Goal: Task Accomplishment & Management: Use online tool/utility

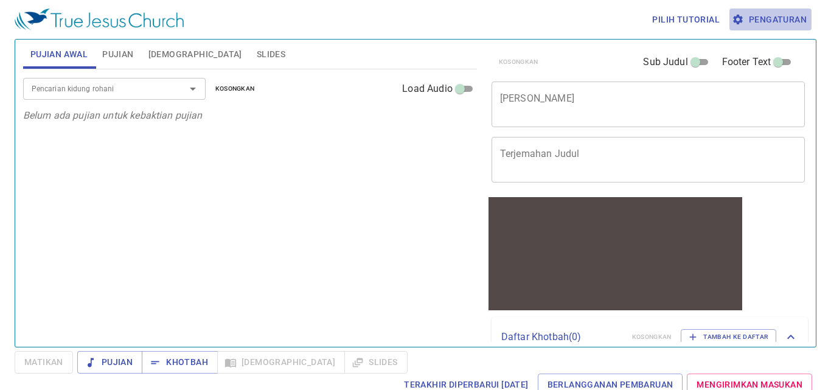
click at [780, 18] on span "Pengaturan" at bounding box center [770, 19] width 72 height 15
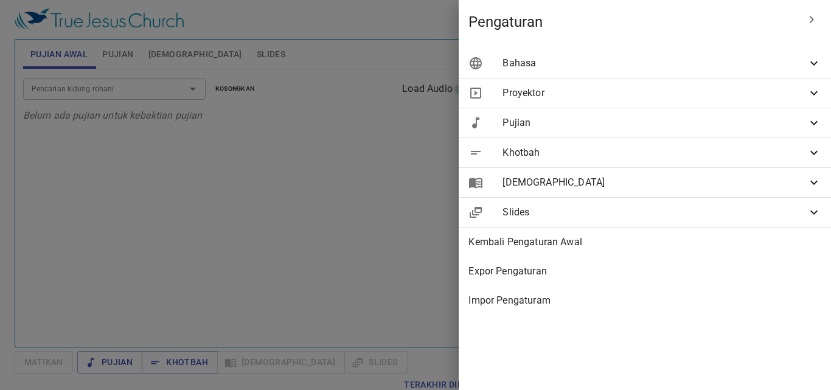
click at [643, 71] on div "Bahasa" at bounding box center [645, 63] width 372 height 29
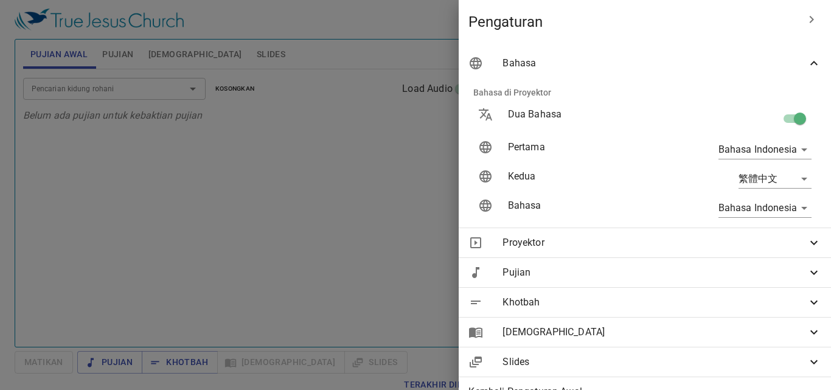
click at [643, 71] on div "Bahasa" at bounding box center [645, 63] width 372 height 29
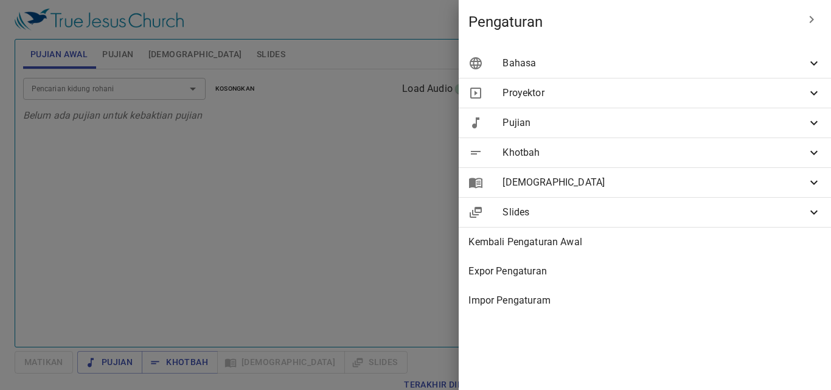
click at [820, 66] on icon at bounding box center [814, 63] width 15 height 15
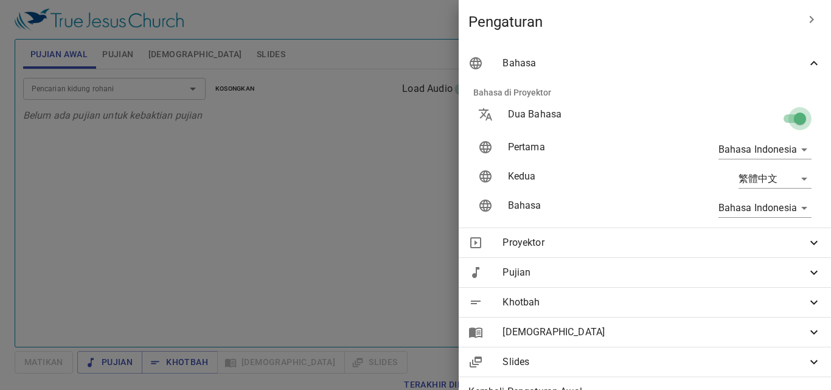
click at [783, 117] on input "checkbox" at bounding box center [799, 120] width 69 height 23
checkbox input "false"
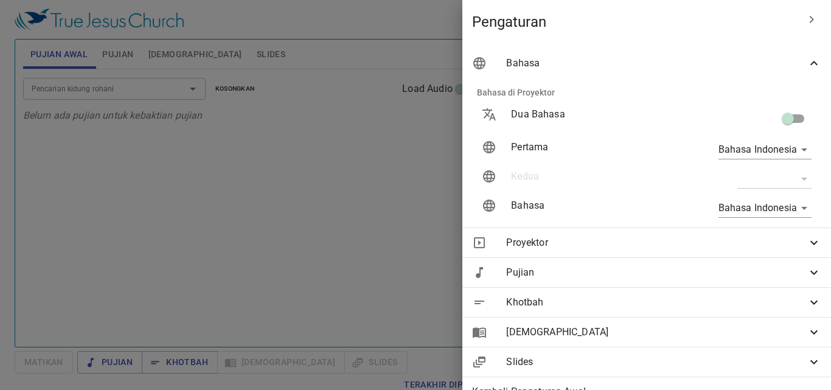
click at [785, 60] on span "Bahasa" at bounding box center [656, 63] width 300 height 15
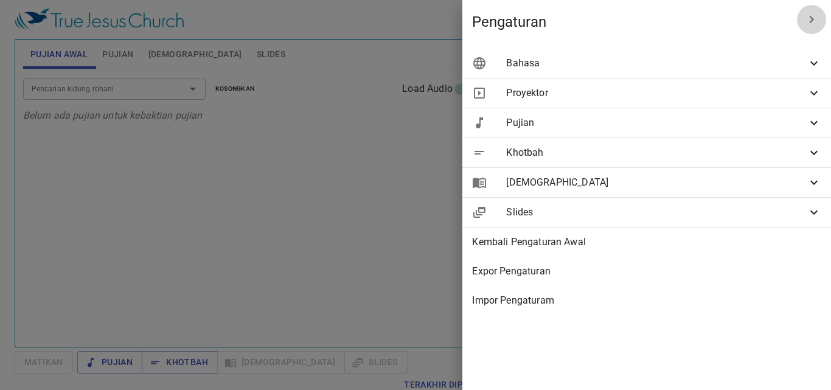
click at [805, 15] on icon "button" at bounding box center [811, 19] width 15 height 15
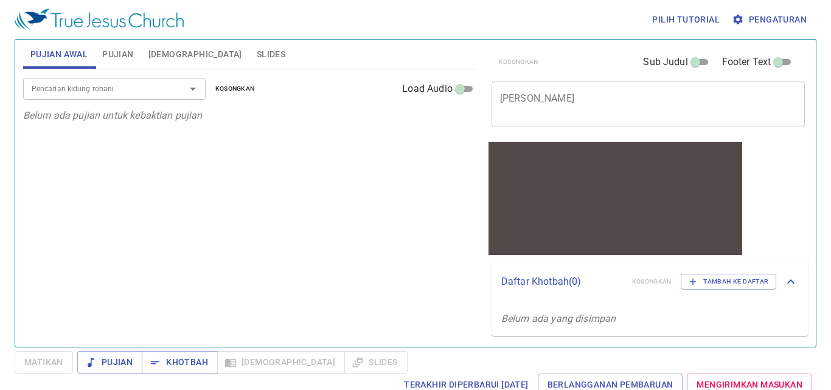
click at [550, 100] on textarea "[PERSON_NAME]" at bounding box center [648, 103] width 297 height 23
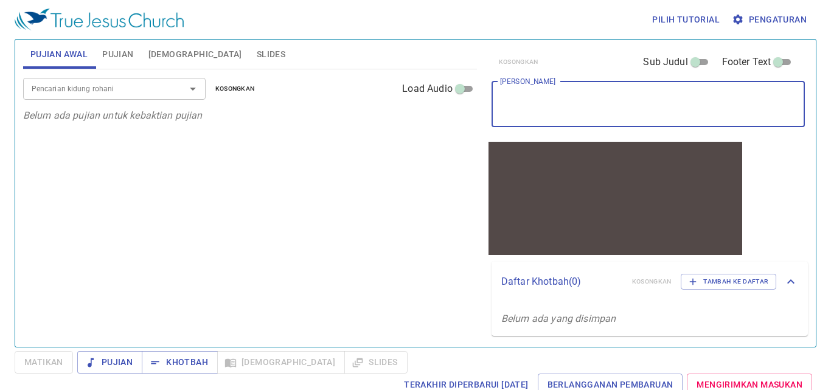
click at [116, 50] on span "Pujian" at bounding box center [117, 54] width 31 height 15
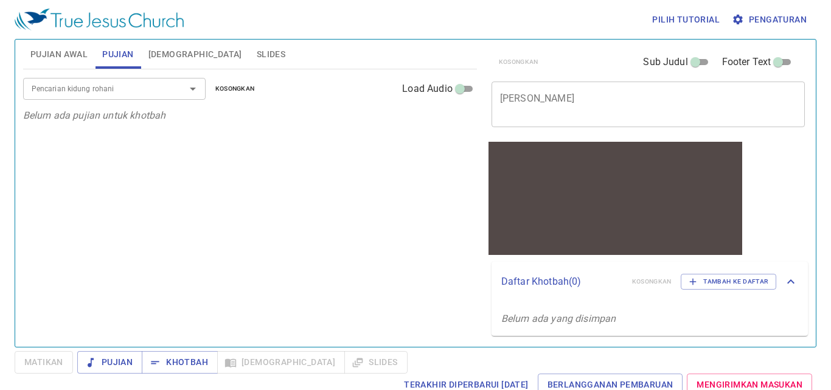
click at [528, 88] on div "x Judul Khotbah" at bounding box center [648, 105] width 314 height 46
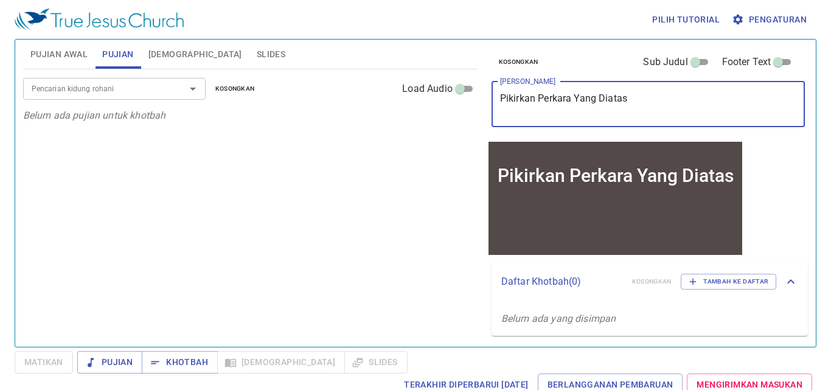
type textarea "Pikirkan Perkara Yang Diatas"
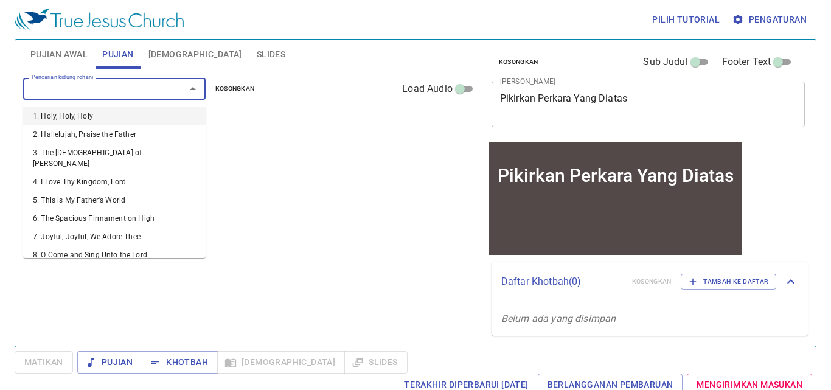
click at [128, 89] on input "Pencarian kidung rohani" at bounding box center [96, 89] width 139 height 14
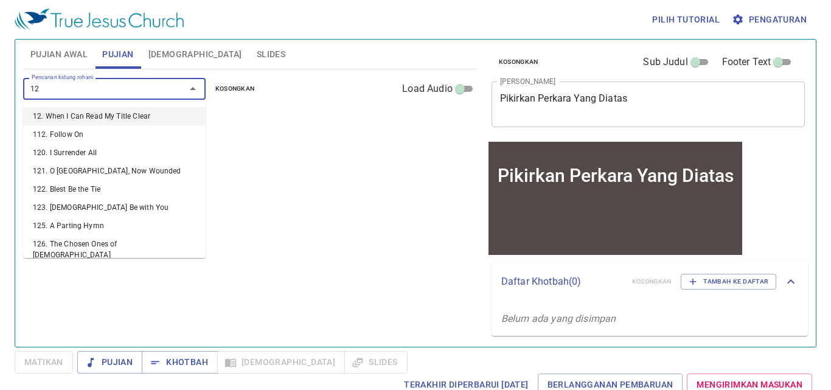
type input "128"
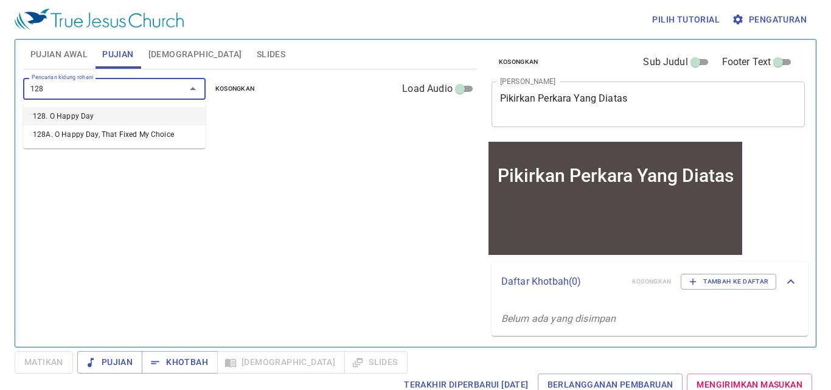
click at [0, 0] on li "128. O Happy Day" at bounding box center [0, 0] width 0 height 0
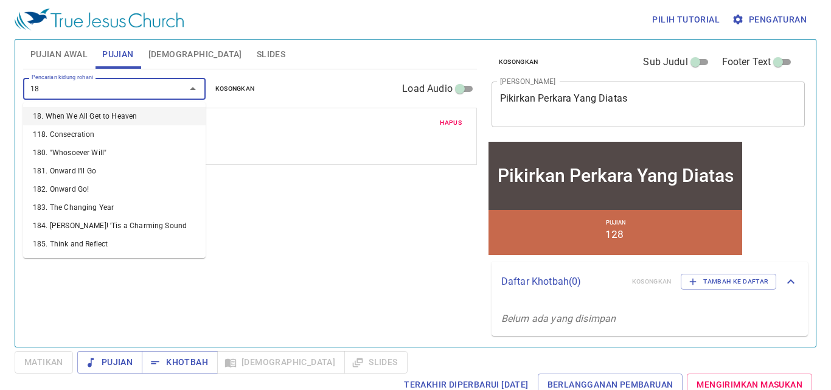
type input "189"
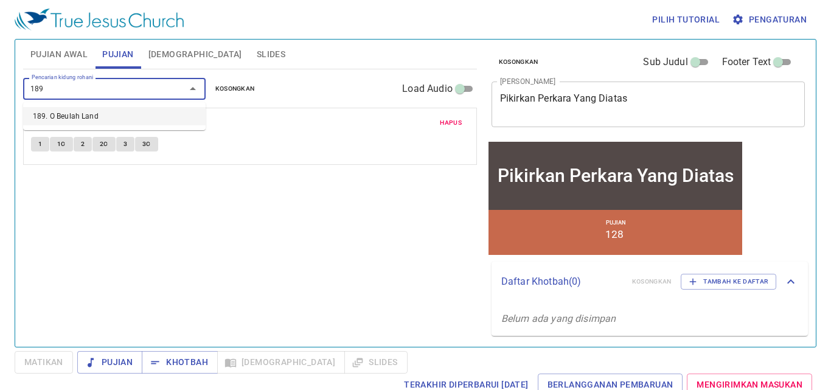
click at [0, 0] on li "189. O Beulah Land" at bounding box center [0, 0] width 0 height 0
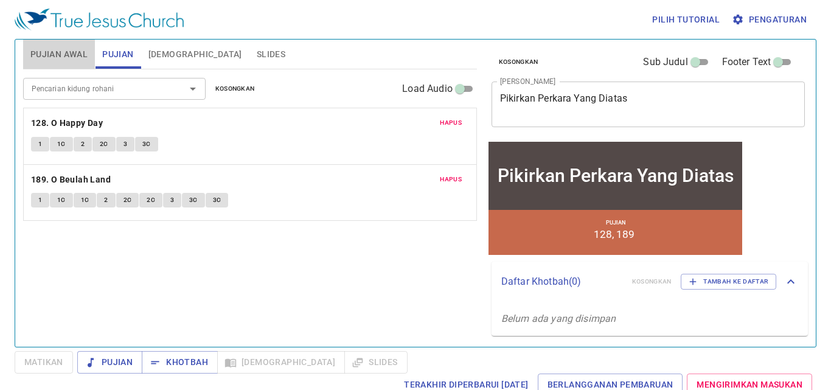
click at [58, 52] on span "Pujian Awal" at bounding box center [58, 54] width 57 height 15
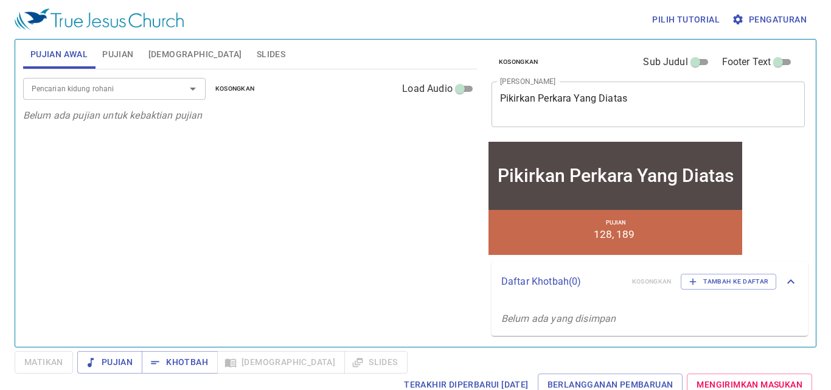
click at [74, 94] on input "Pencarian kidung rohani" at bounding box center [96, 89] width 139 height 14
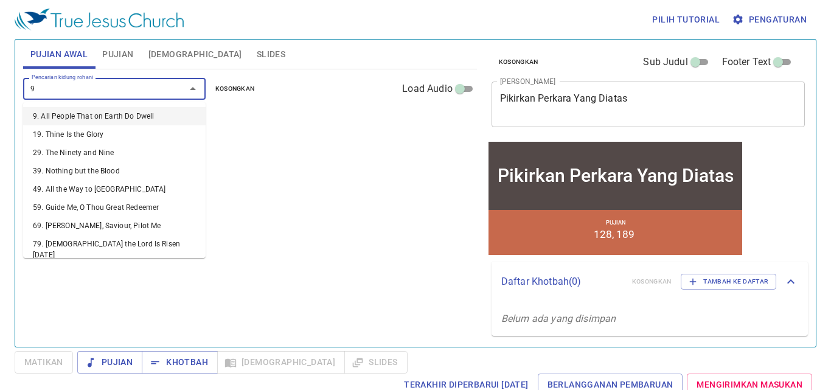
type input "90"
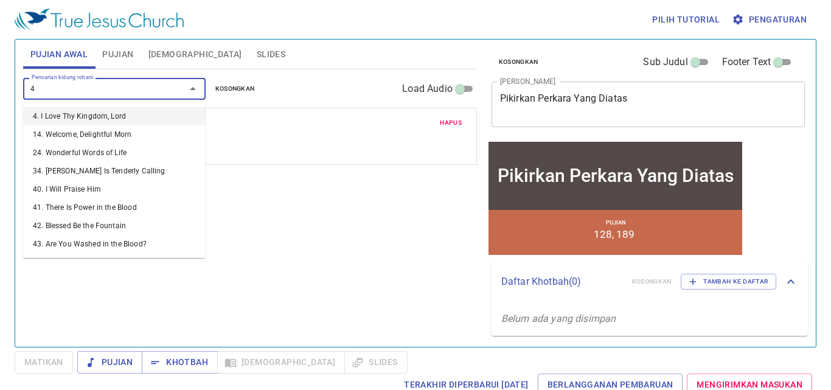
type input "47"
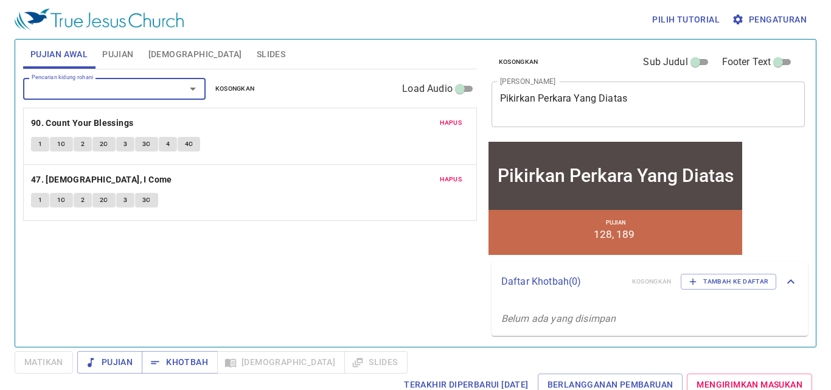
click at [748, 21] on span "Pengaturan" at bounding box center [770, 19] width 72 height 15
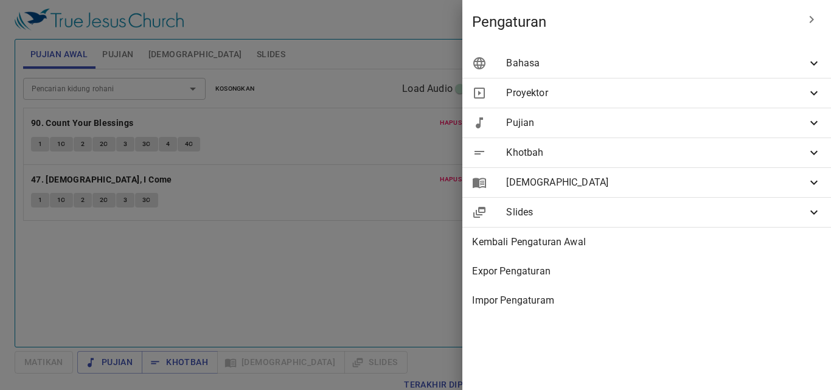
click at [818, 61] on icon at bounding box center [814, 63] width 15 height 15
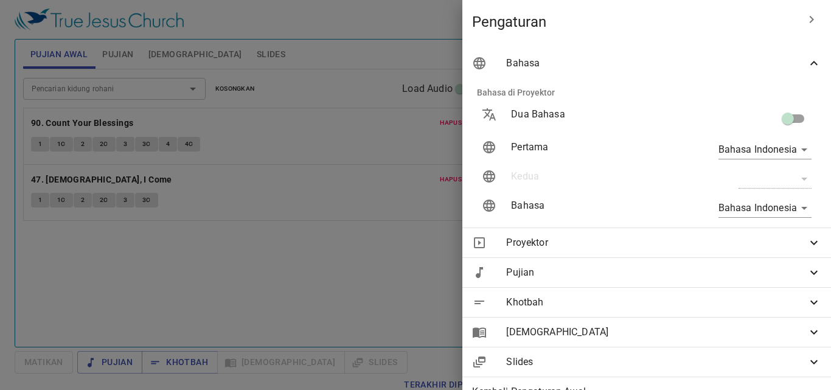
click at [0, 0] on div "Bahasa" at bounding box center [0, 0] width 0 height 0
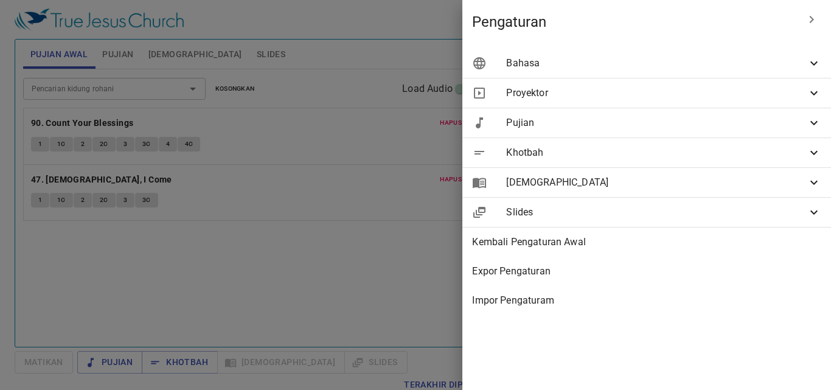
click at [0, 0] on div at bounding box center [0, 0] width 0 height 0
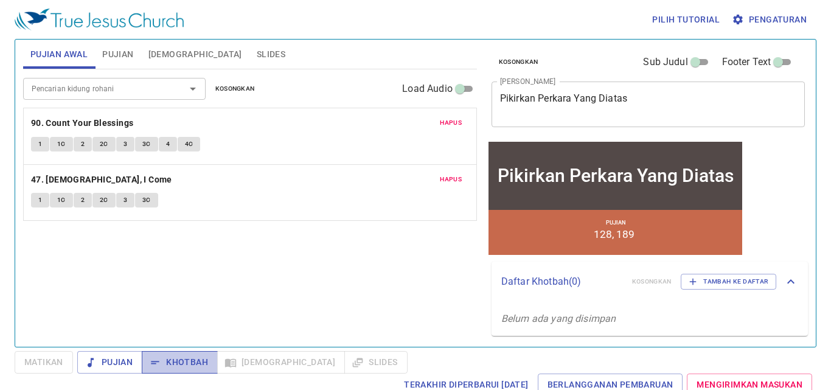
click at [0, 0] on span "Khotbah" at bounding box center [0, 0] width 0 height 0
click at [36, 145] on button "1" at bounding box center [40, 144] width 18 height 15
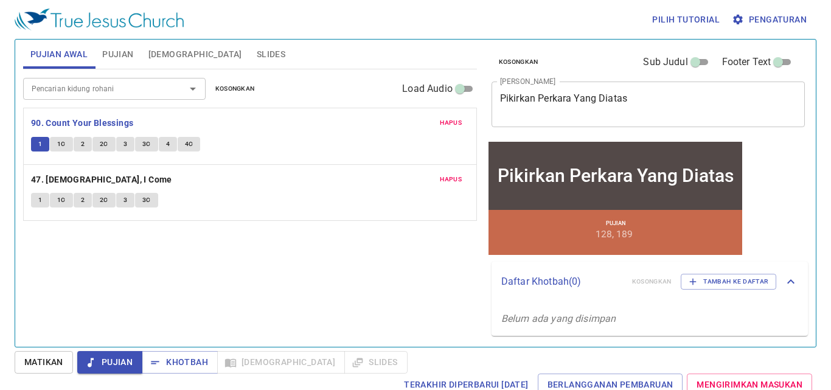
click at [61, 143] on span "1C" at bounding box center [61, 144] width 9 height 11
click at [83, 145] on span "2" at bounding box center [83, 144] width 4 height 11
click at [103, 145] on span "2C" at bounding box center [104, 144] width 9 height 11
click at [128, 145] on button "3" at bounding box center [125, 144] width 18 height 15
click at [144, 145] on span "3C" at bounding box center [146, 144] width 9 height 11
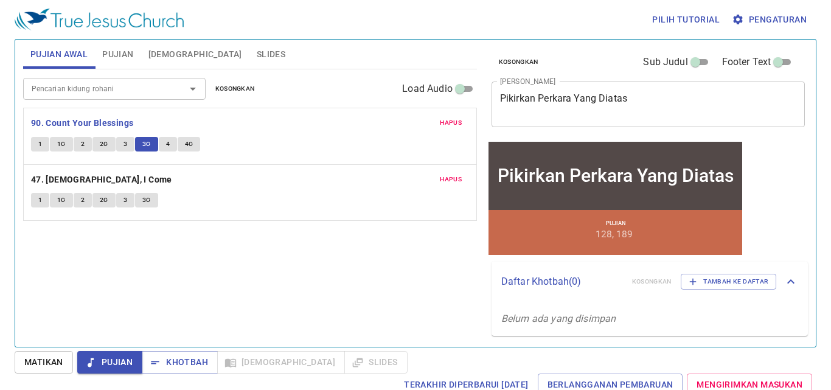
click at [164, 145] on button "4" at bounding box center [168, 144] width 18 height 15
click at [185, 145] on span "4C" at bounding box center [189, 144] width 9 height 11
click at [0, 0] on span "Khotbah" at bounding box center [0, 0] width 0 height 0
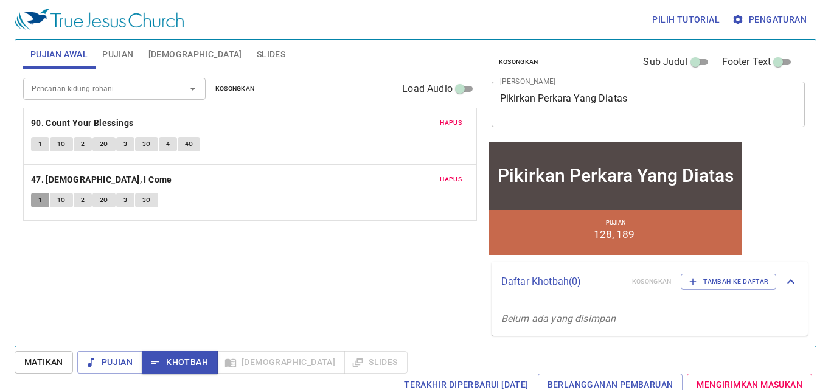
click at [40, 203] on span "1" at bounding box center [40, 200] width 4 height 11
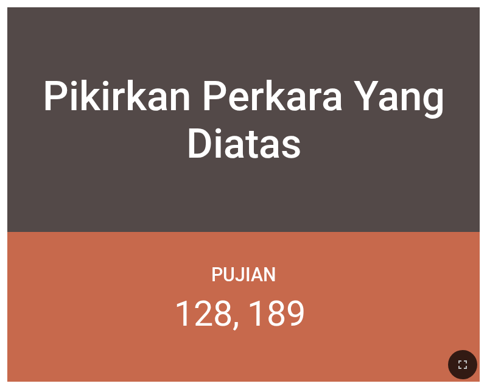
drag, startPoint x: 464, startPoint y: 362, endPoint x: 527, endPoint y: 407, distance: 77.1
click at [464, 362] on icon "button" at bounding box center [462, 364] width 15 height 15
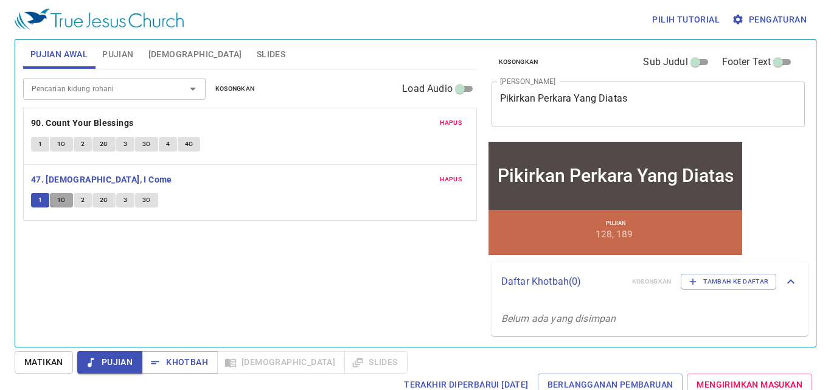
click at [62, 202] on span "1C" at bounding box center [61, 200] width 9 height 11
click at [79, 201] on button "2" at bounding box center [83, 200] width 18 height 15
click at [110, 201] on button "2C" at bounding box center [103, 200] width 23 height 15
click at [129, 201] on button "3" at bounding box center [125, 200] width 18 height 15
click at [147, 201] on span "3C" at bounding box center [146, 200] width 9 height 11
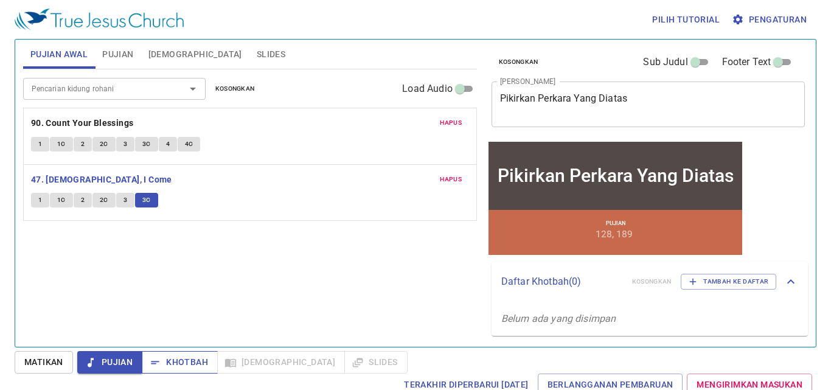
click at [0, 0] on span "Khotbah" at bounding box center [0, 0] width 0 height 0
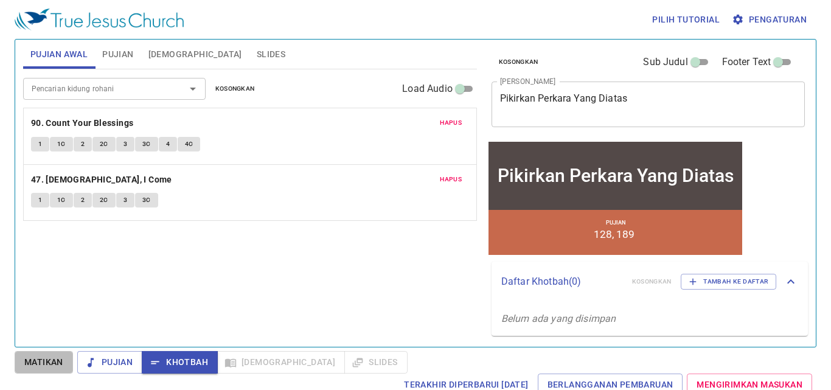
click at [0, 0] on span "Matikan" at bounding box center [0, 0] width 0 height 0
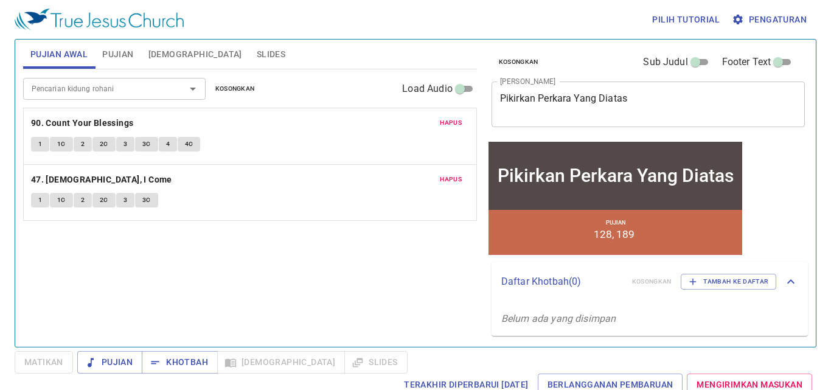
click at [119, 55] on span "Pujian" at bounding box center [117, 54] width 31 height 15
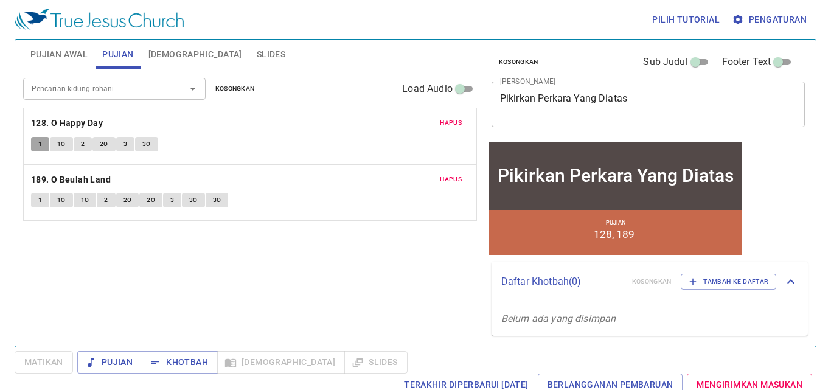
click at [40, 141] on span "1" at bounding box center [40, 144] width 4 height 11
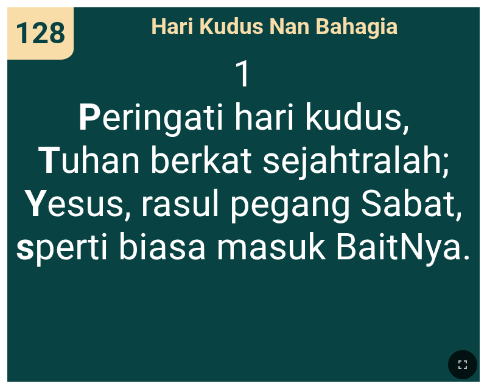
drag, startPoint x: 459, startPoint y: 356, endPoint x: 530, endPoint y: 412, distance: 90.1
click at [459, 356] on button "button" at bounding box center [462, 364] width 29 height 29
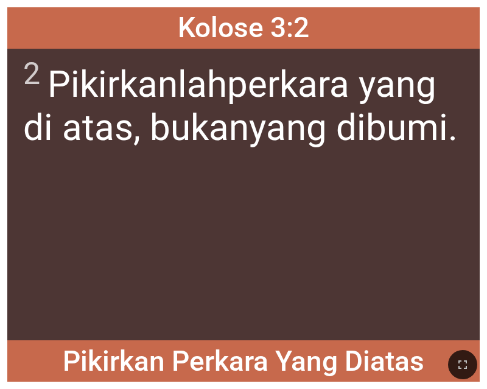
drag, startPoint x: 459, startPoint y: 360, endPoint x: 524, endPoint y: 426, distance: 92.9
click at [459, 360] on icon "button" at bounding box center [462, 364] width 15 height 15
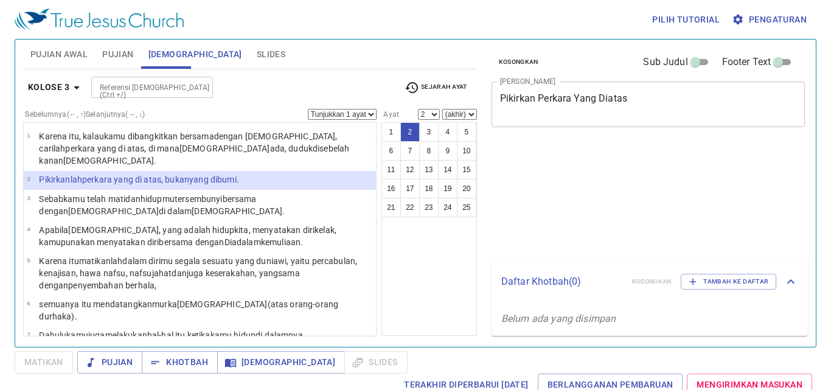
select select "2"
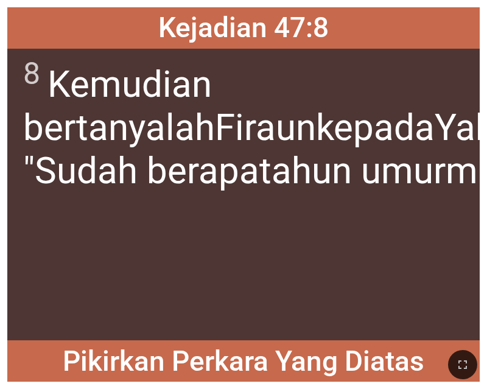
drag, startPoint x: 462, startPoint y: 359, endPoint x: 521, endPoint y: 413, distance: 80.1
click at [462, 359] on icon "button" at bounding box center [462, 364] width 15 height 15
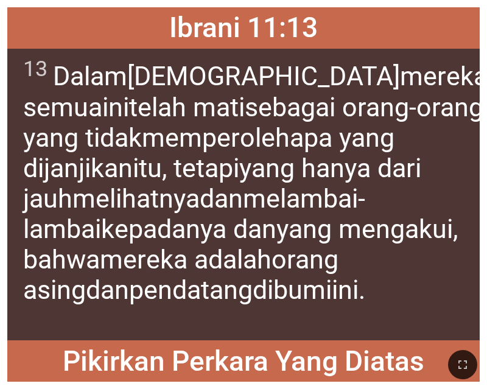
click at [463, 359] on icon "button" at bounding box center [462, 364] width 15 height 15
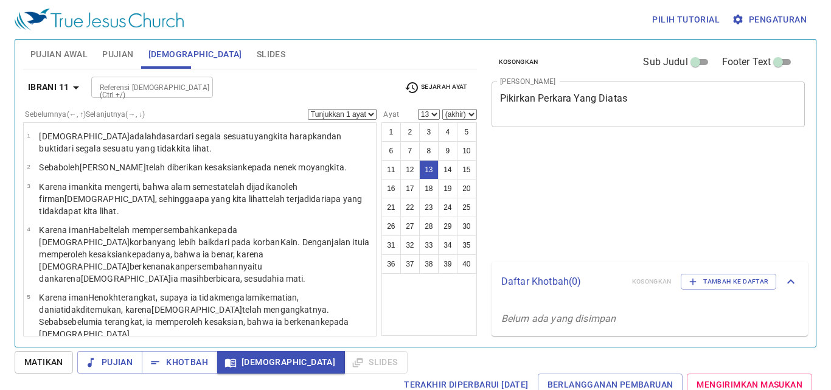
select select "13"
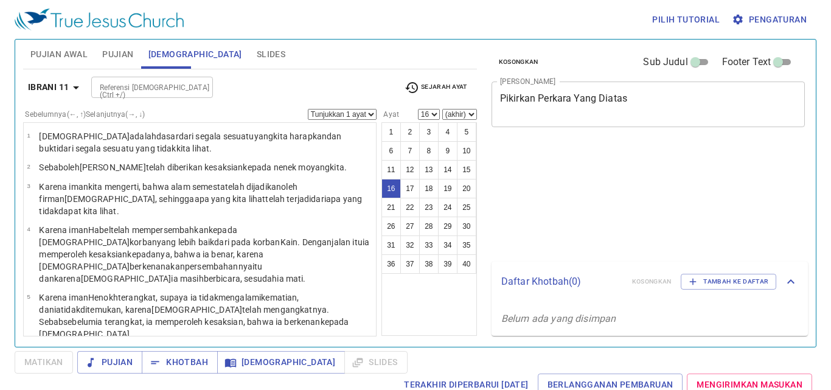
select select "16"
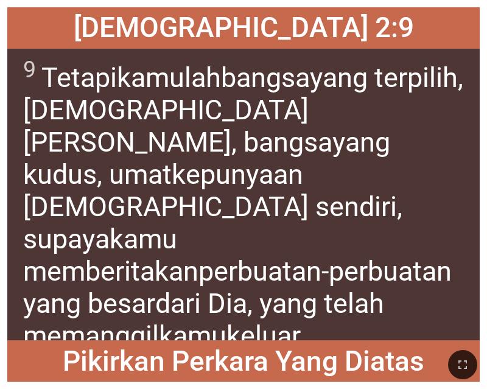
drag, startPoint x: 458, startPoint y: 358, endPoint x: 532, endPoint y: 408, distance: 89.7
click at [458, 358] on icon "button" at bounding box center [462, 364] width 15 height 15
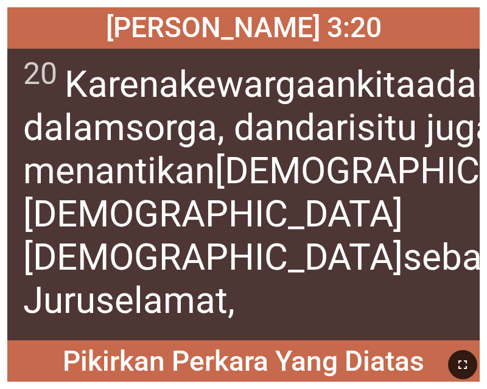
click at [462, 363] on icon "button" at bounding box center [462, 364] width 15 height 15
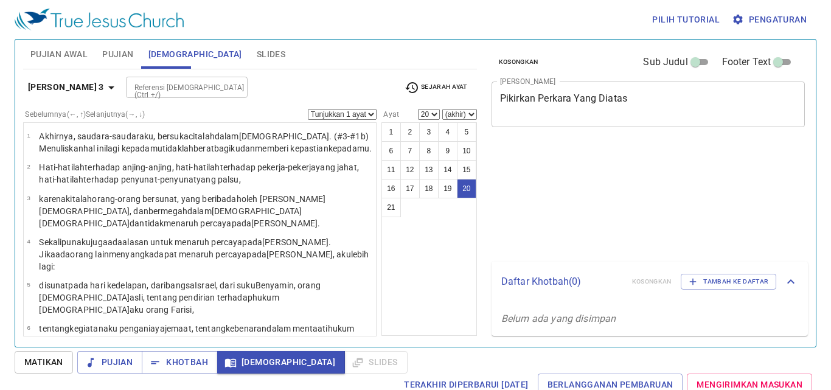
select select "20"
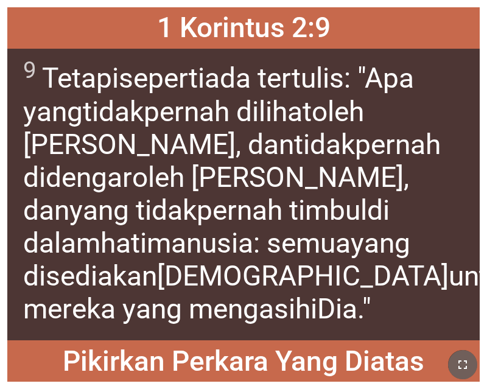
click at [467, 369] on icon "button" at bounding box center [462, 364] width 15 height 15
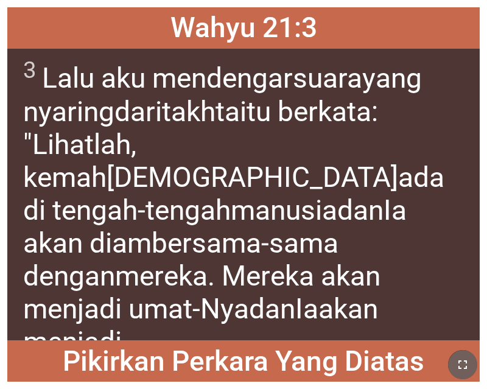
click at [463, 356] on button "button" at bounding box center [462, 364] width 29 height 29
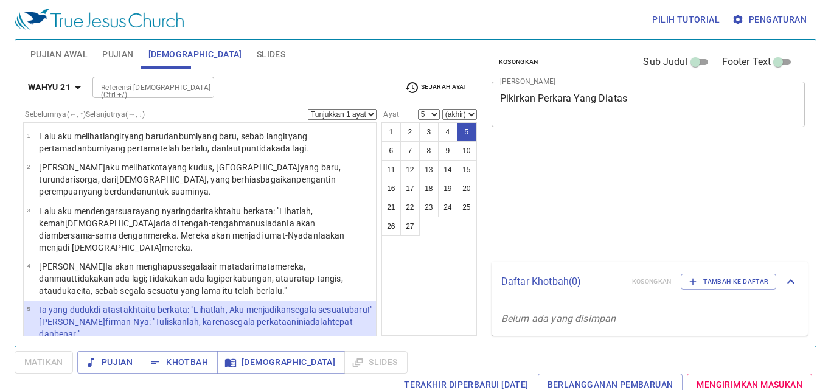
select select "5"
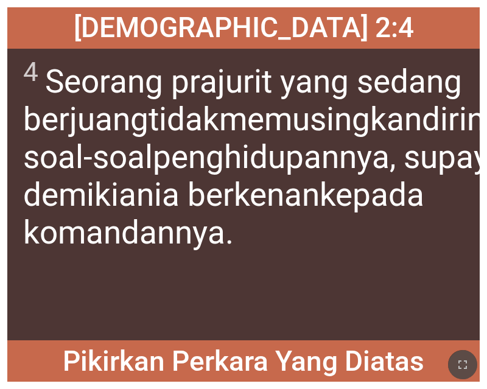
drag, startPoint x: 466, startPoint y: 367, endPoint x: 496, endPoint y: 419, distance: 60.5
click at [466, 367] on icon "button" at bounding box center [462, 364] width 9 height 9
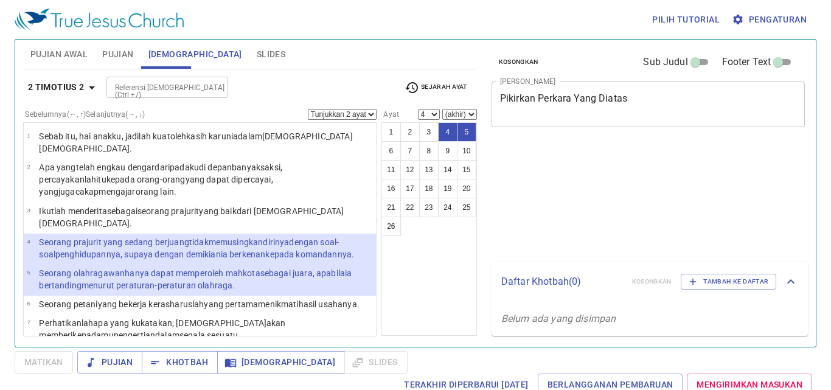
select select "2"
select select "4"
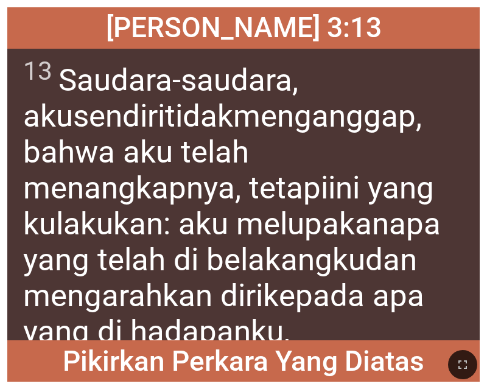
drag, startPoint x: 468, startPoint y: 362, endPoint x: 509, endPoint y: 406, distance: 59.8
click at [469, 362] on icon "button" at bounding box center [462, 364] width 15 height 15
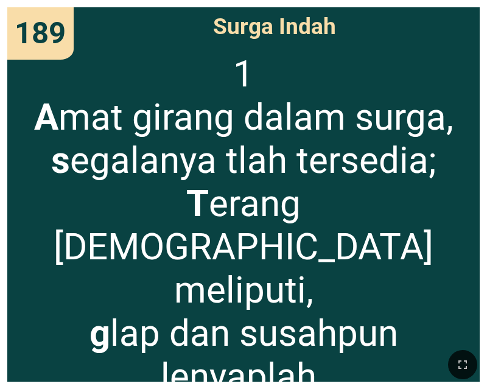
drag, startPoint x: 465, startPoint y: 359, endPoint x: 521, endPoint y: 406, distance: 73.0
click at [465, 359] on icon "button" at bounding box center [462, 364] width 15 height 15
click at [461, 361] on icon "button" at bounding box center [462, 364] width 9 height 9
